Goal: Task Accomplishment & Management: Complete application form

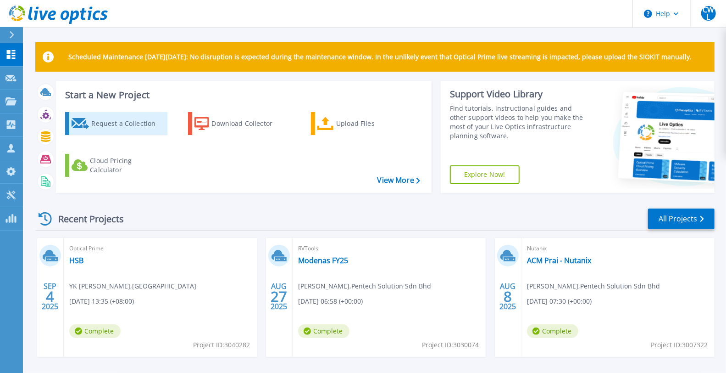
click at [104, 123] on div "Request a Collection" at bounding box center [127, 123] width 73 height 18
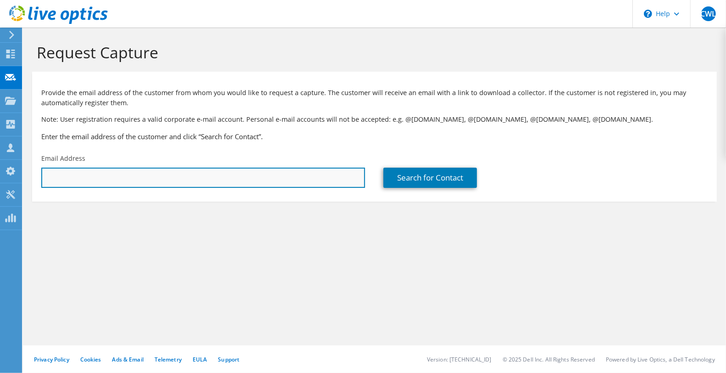
click at [184, 180] on input "text" at bounding box center [203, 177] width 324 height 20
paste input "81 【 PGMN 哔叽马那 | 小红书 - 你的生活兴趣社区】 😆BkK6POyiDpvaphQ 😆https://www.xiaohongshu.com/…"
type input "8"
paste input "[EMAIL_ADDRESS][DOMAIN_NAME]"
type input "[EMAIL_ADDRESS][DOMAIN_NAME]"
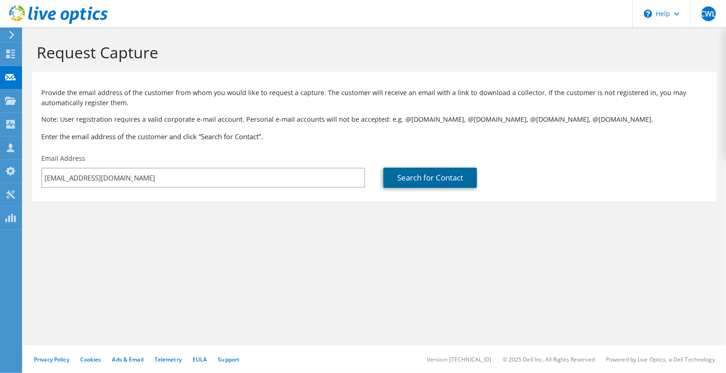
click at [391, 173] on link "Search for Contact" at bounding box center [431, 177] width 94 height 20
type input "Agricultural Chemicals (M) S/B"
type input "Sim"
type input "Boon Kuan"
type input "Malaysia"
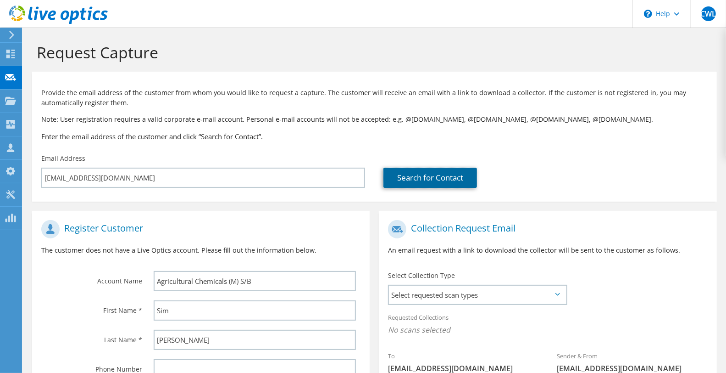
scroll to position [139, 0]
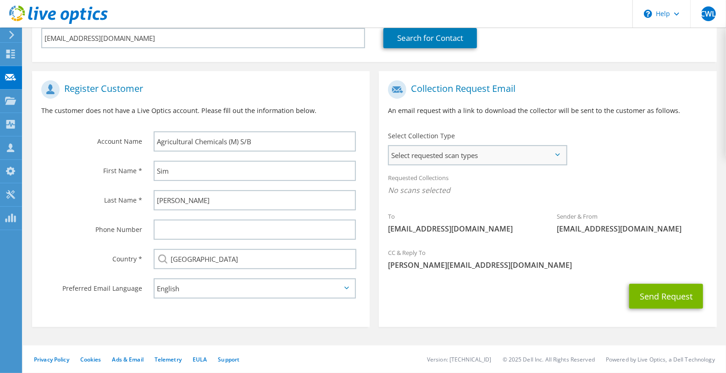
click at [457, 154] on span "Select requested scan types" at bounding box center [477, 155] width 177 height 18
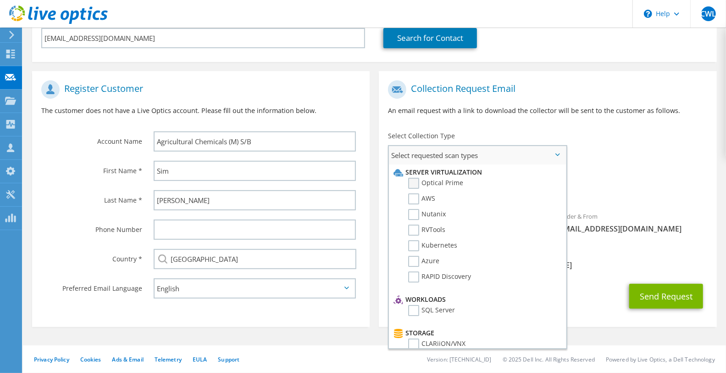
click at [446, 177] on li "Server Virtualization" at bounding box center [476, 172] width 170 height 11
click at [433, 184] on label "Optical Prime" at bounding box center [435, 183] width 55 height 11
click at [0, 0] on input "Optical Prime" at bounding box center [0, 0] width 0 height 0
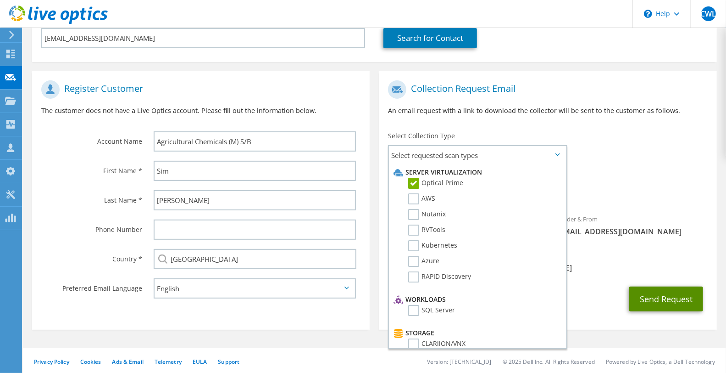
click at [662, 290] on button "Send Request" at bounding box center [667, 298] width 74 height 25
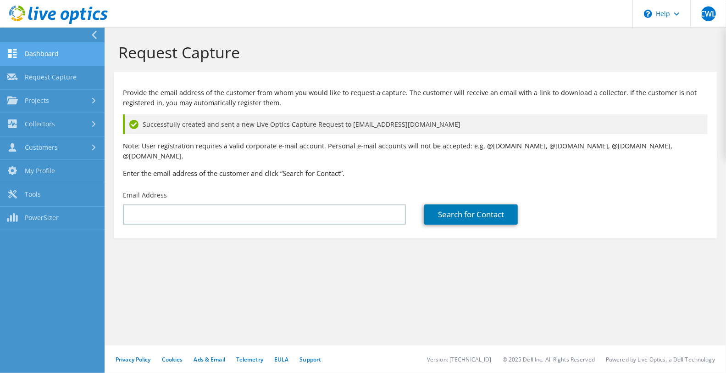
click at [31, 57] on link "Dashboard" at bounding box center [52, 54] width 105 height 23
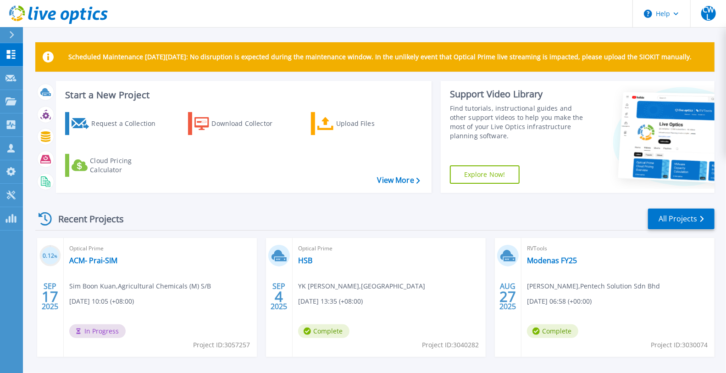
scroll to position [102, 0]
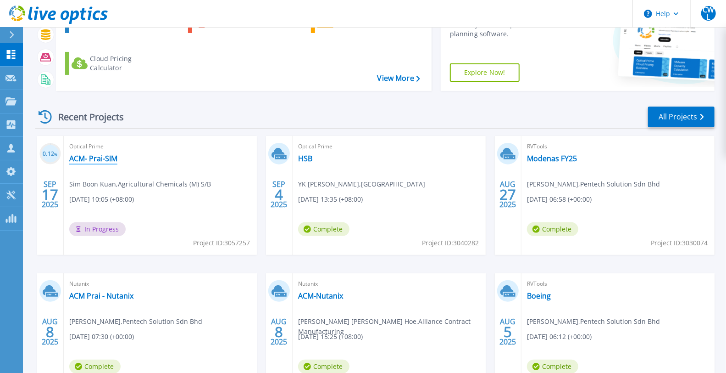
click at [99, 160] on link "ACM- Prai-SIM" at bounding box center [93, 158] width 48 height 9
